Goal: Check status: Check status

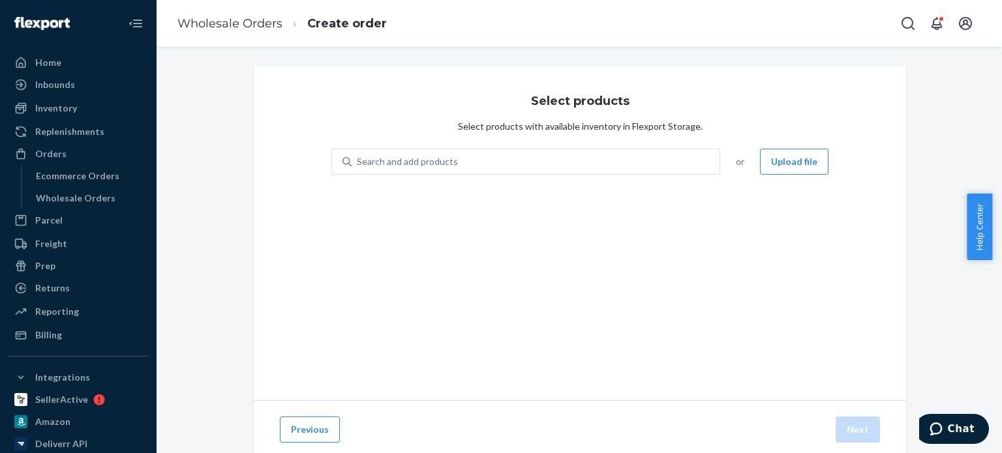
drag, startPoint x: 63, startPoint y: 146, endPoint x: 232, endPoint y: 62, distance: 189.4
click at [63, 146] on div "Orders" at bounding box center [78, 154] width 138 height 18
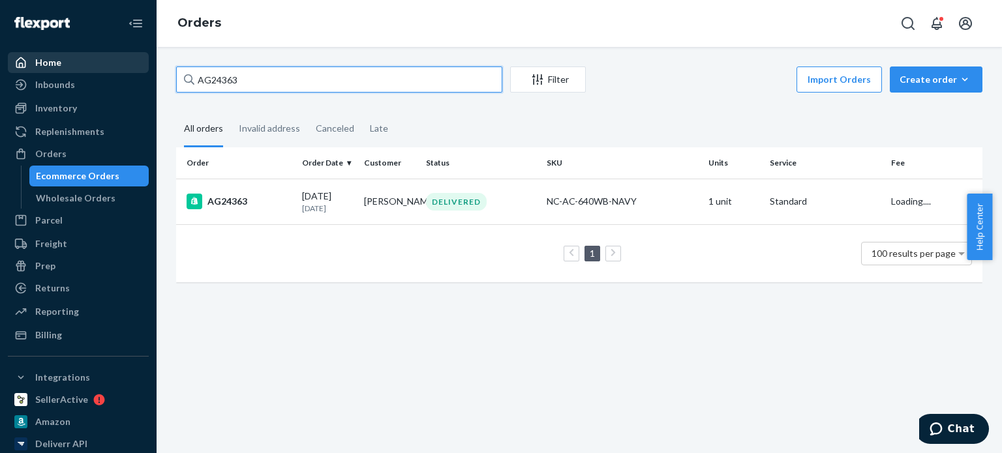
drag, startPoint x: 253, startPoint y: 70, endPoint x: 95, endPoint y: 61, distance: 158.1
click at [92, 62] on div "Home Inbounds Shipping Plans Problems Inventory Products Replenishments Orders …" at bounding box center [501, 226] width 1002 height 453
paste input "24 5"
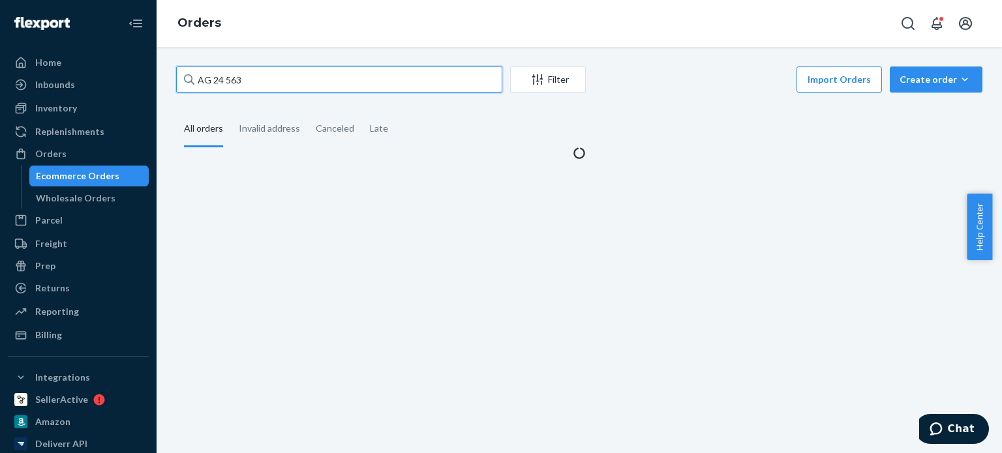
click at [215, 78] on input "AG 24 563" at bounding box center [339, 80] width 326 height 26
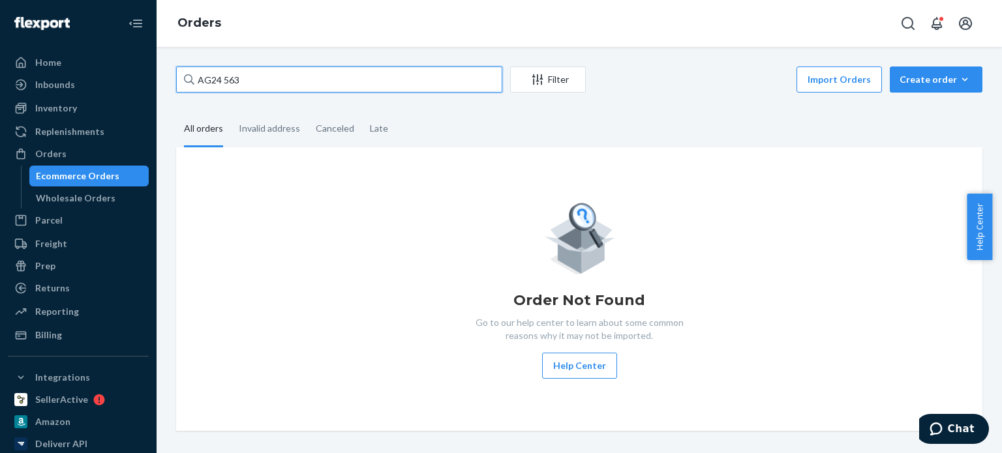
click at [221, 76] on input "AG24 563" at bounding box center [339, 80] width 326 height 26
type input "AG24563"
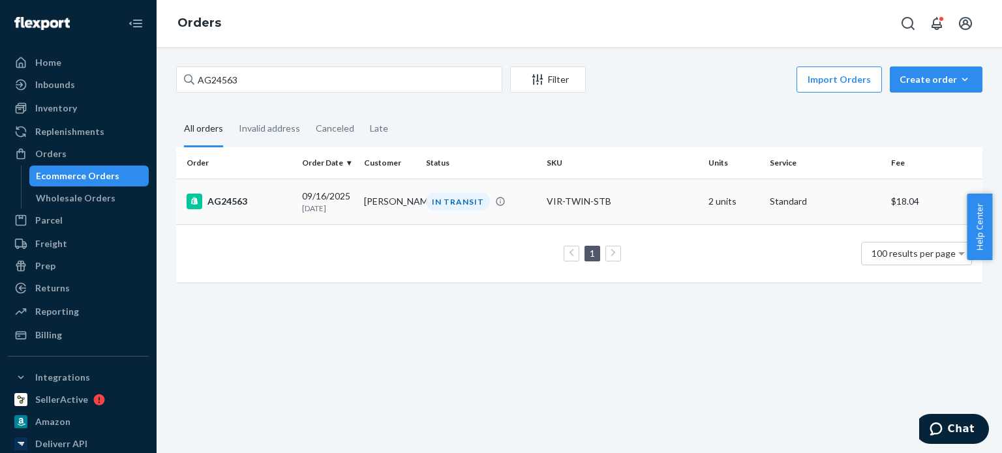
click at [262, 190] on td "AG24563" at bounding box center [236, 202] width 121 height 46
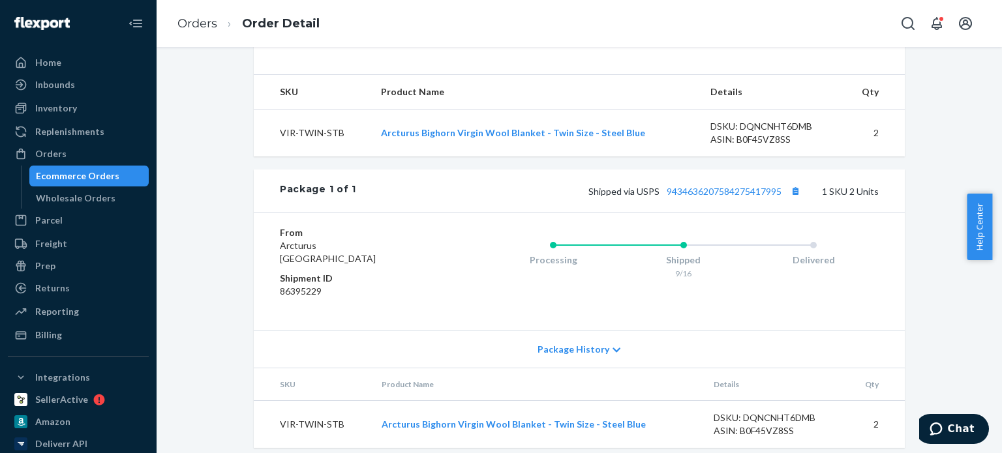
scroll to position [457, 0]
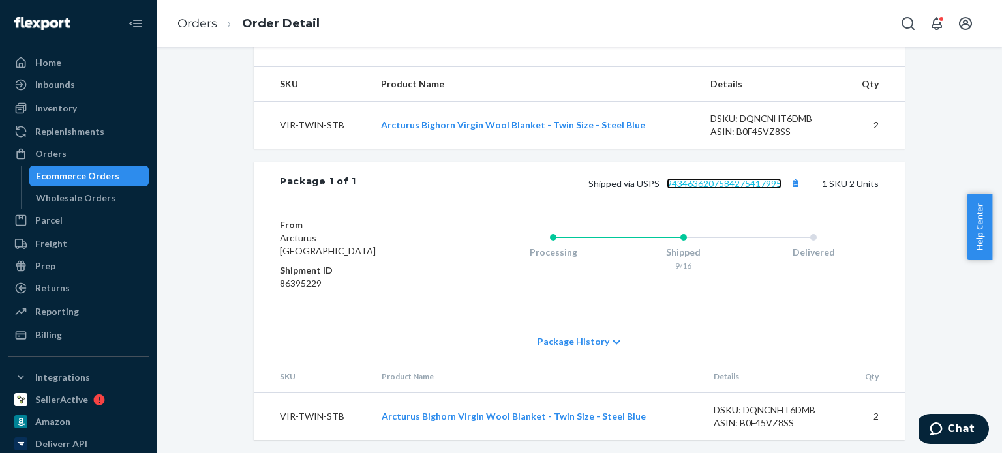
click at [767, 189] on link "9434636207584275417995" at bounding box center [724, 183] width 115 height 11
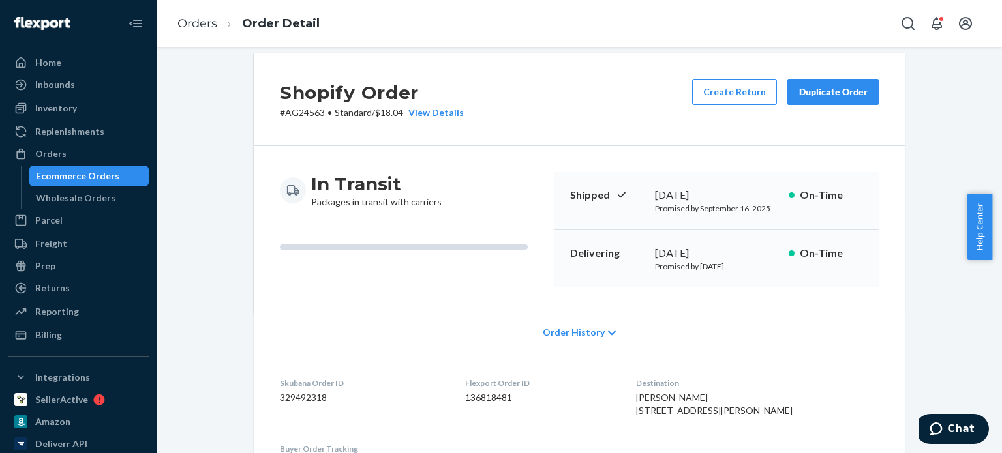
scroll to position [0, 0]
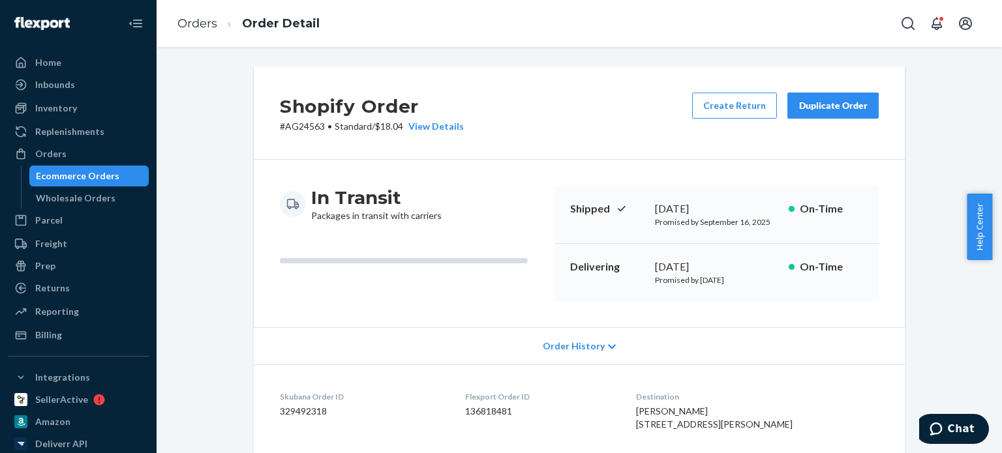
click at [312, 129] on p "# AG24563 • Standard / $18.04 View Details" at bounding box center [372, 126] width 184 height 13
copy p "AG24563"
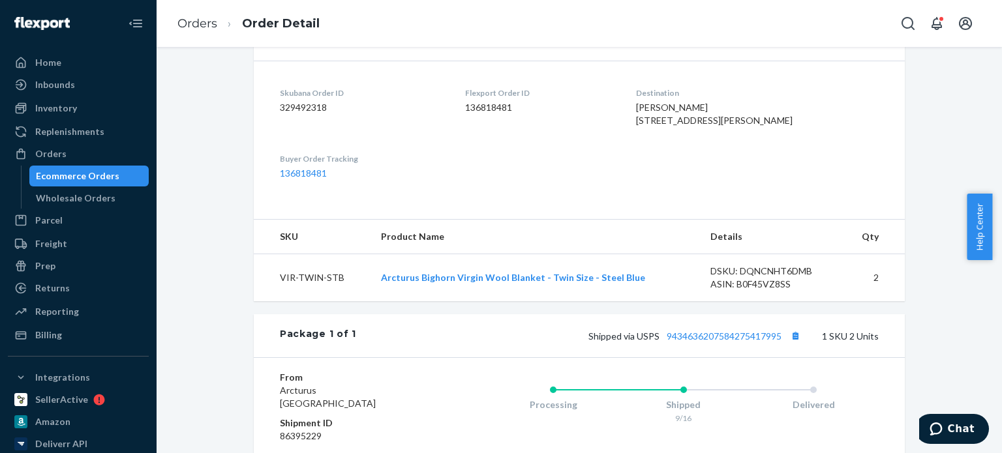
scroll to position [326, 0]
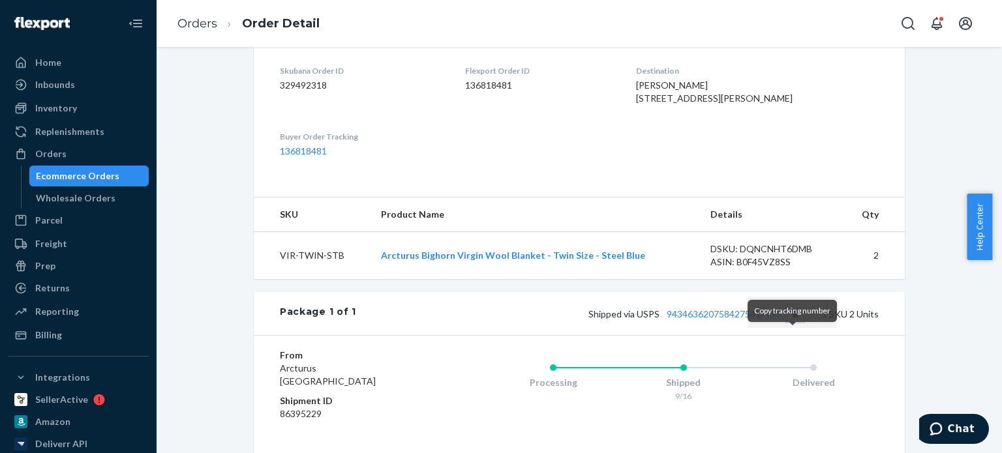
click at [788, 322] on button "Copy tracking number" at bounding box center [795, 313] width 17 height 17
click at [723, 320] on link "9434636207584275417995" at bounding box center [724, 314] width 115 height 11
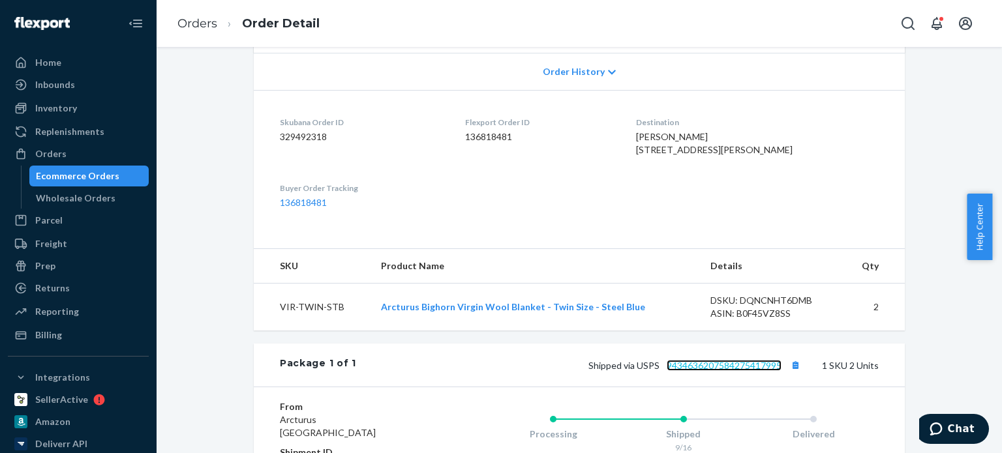
scroll to position [261, 0]
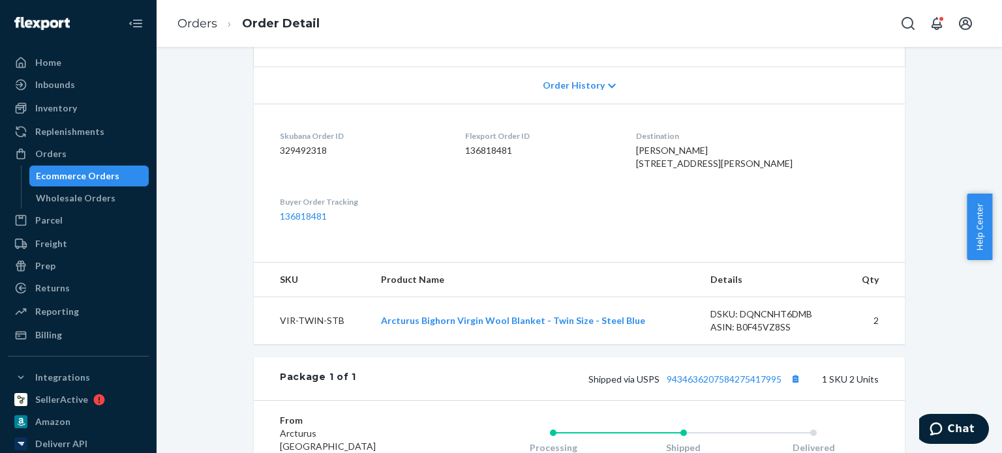
drag, startPoint x: 773, startPoint y: 174, endPoint x: 660, endPoint y: 164, distance: 113.4
click at [660, 164] on div "[PERSON_NAME] [STREET_ADDRESS][PERSON_NAME]" at bounding box center [757, 157] width 243 height 26
copy span "[STREET_ADDRESS][PERSON_NAME]"
